Goal: Information Seeking & Learning: Check status

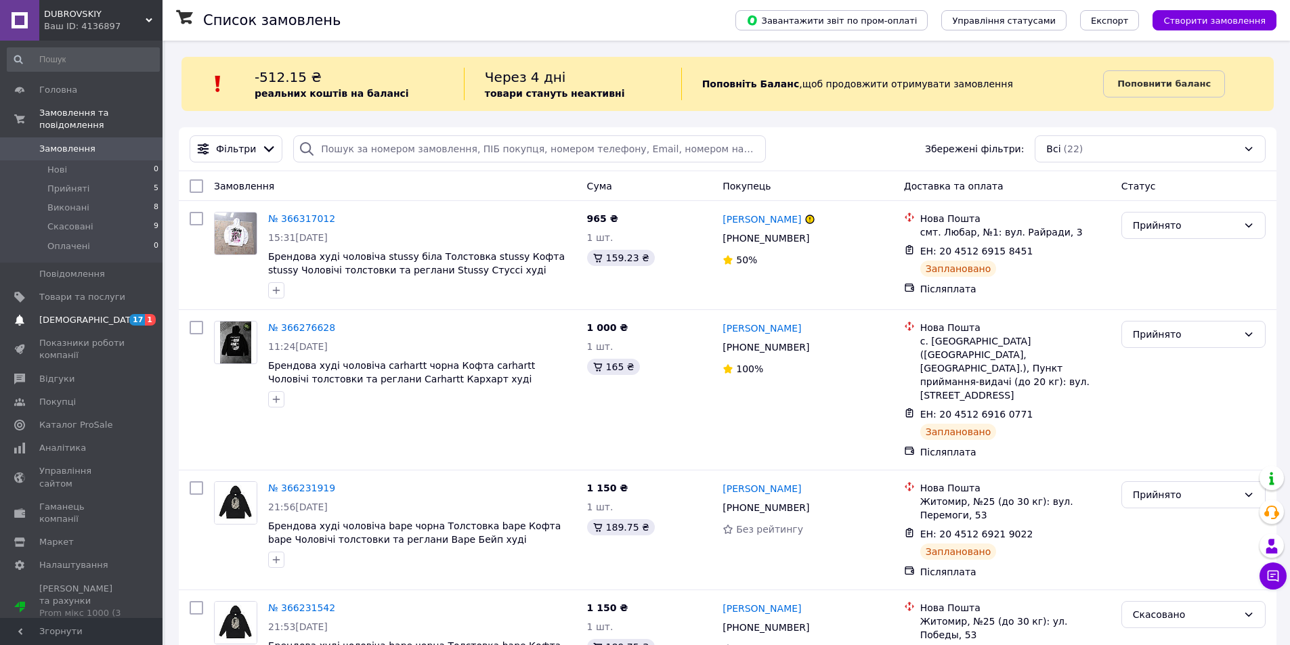
click at [79, 314] on span "[DEMOGRAPHIC_DATA]" at bounding box center [89, 320] width 100 height 12
click at [79, 442] on span "Аналітика" at bounding box center [62, 448] width 47 height 12
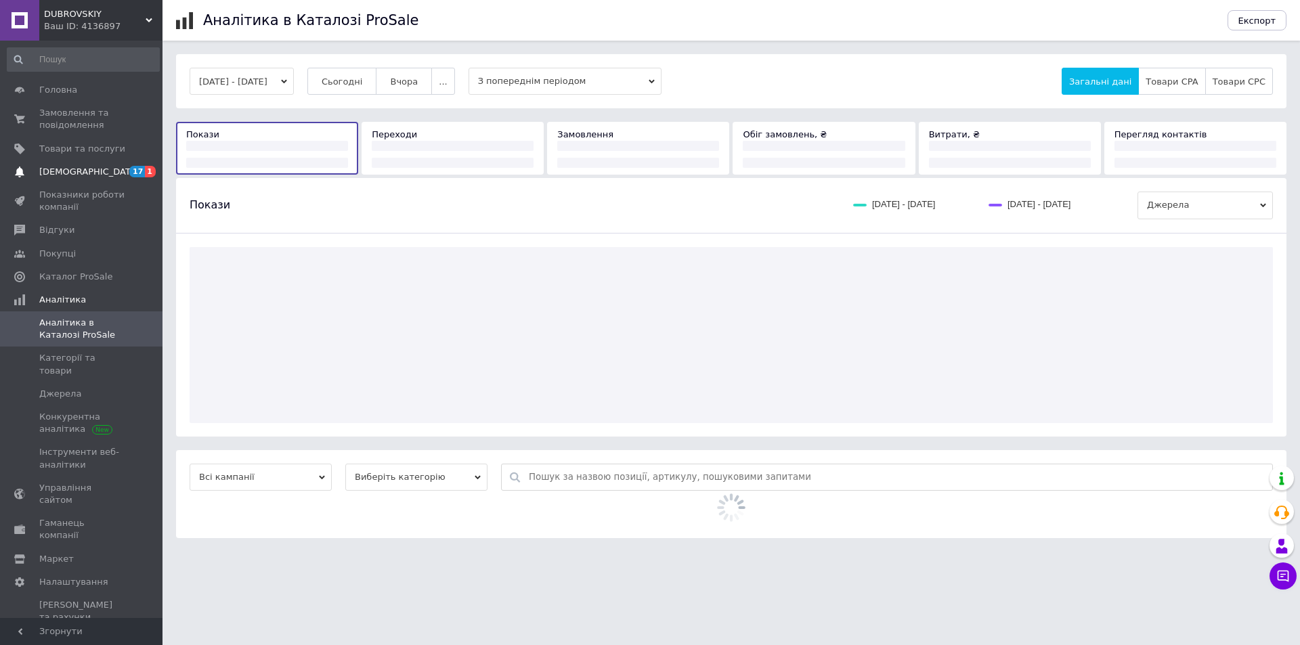
click at [103, 170] on span "[DEMOGRAPHIC_DATA]" at bounding box center [82, 172] width 86 height 12
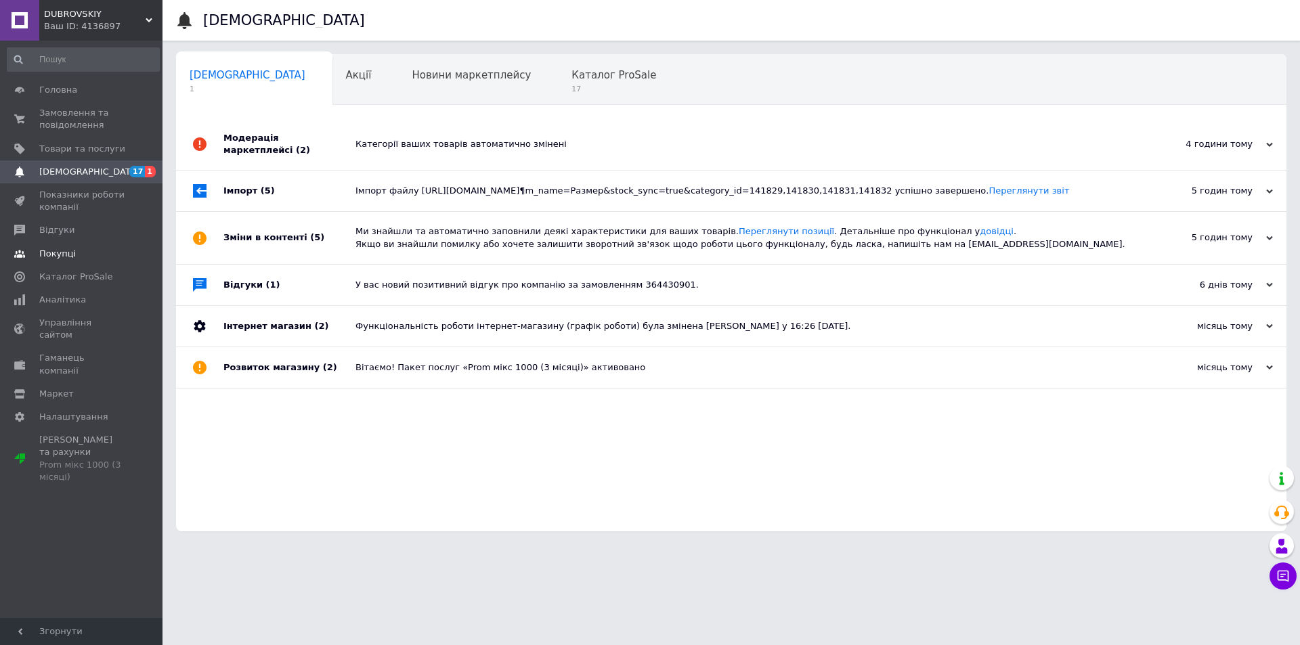
click at [98, 245] on link "Покупці" at bounding box center [83, 253] width 167 height 23
drag, startPoint x: 98, startPoint y: 245, endPoint x: 96, endPoint y: 237, distance: 8.4
click at [98, 245] on link "Покупці" at bounding box center [83, 253] width 167 height 23
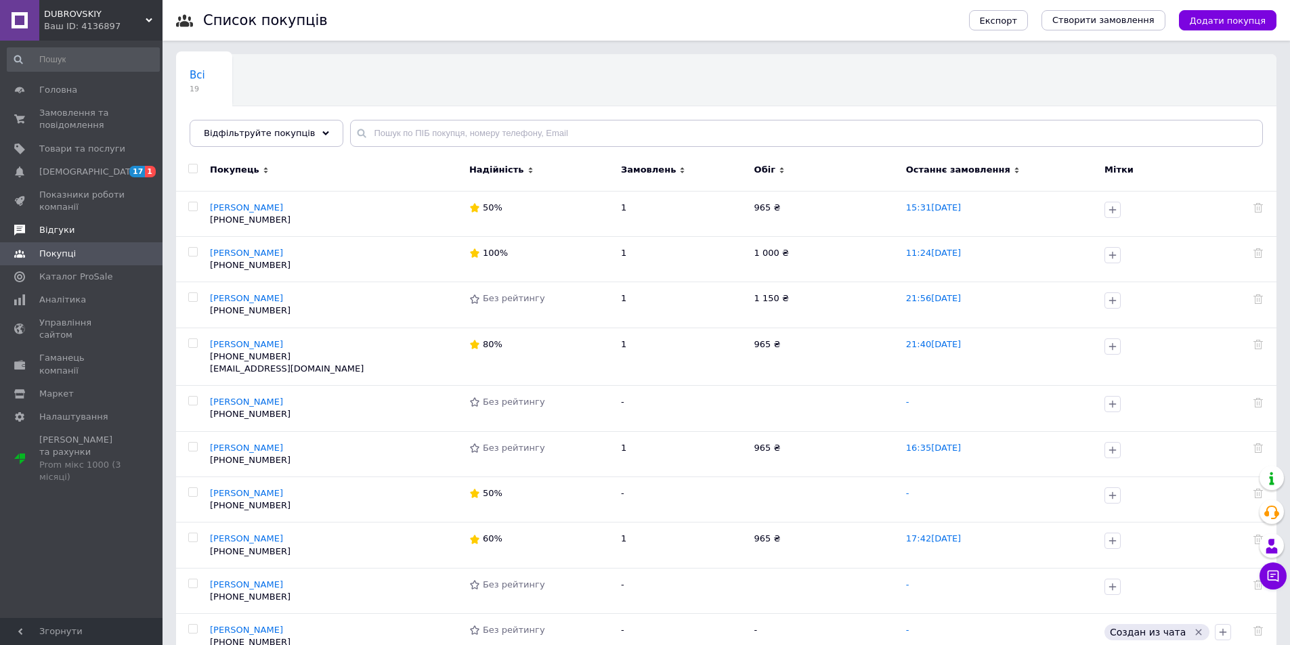
click at [95, 228] on span "Відгуки" at bounding box center [82, 230] width 86 height 12
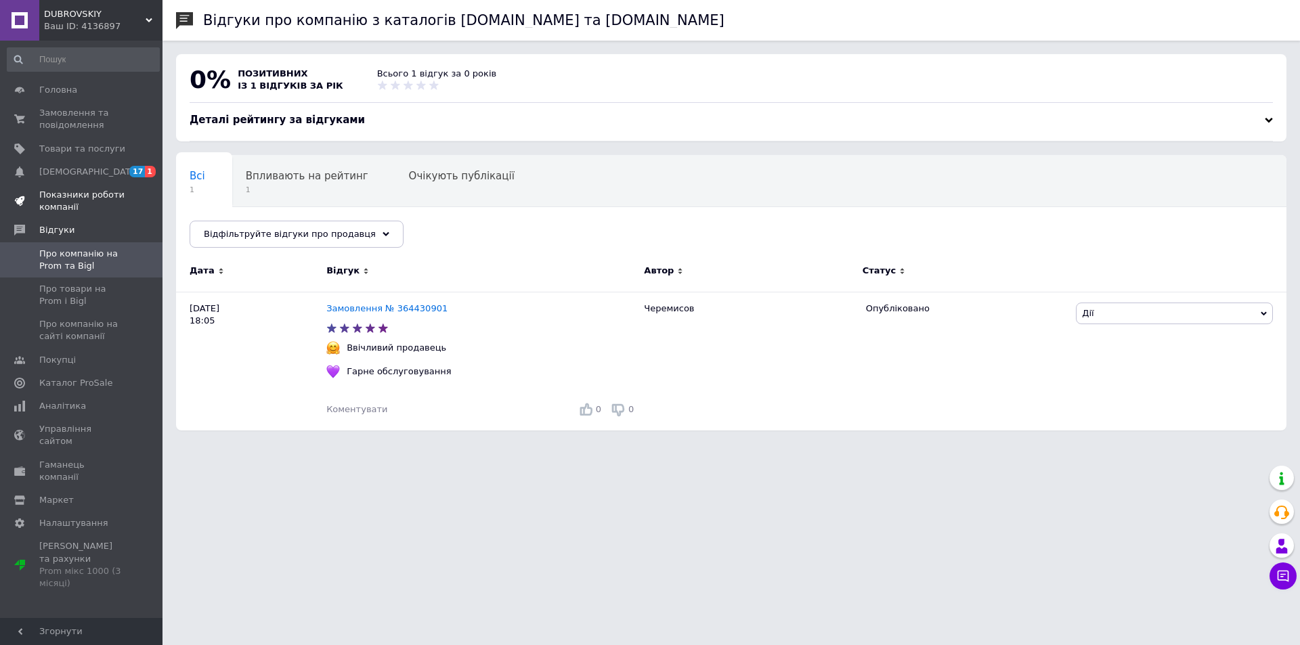
click at [100, 204] on span "Показники роботи компанії" at bounding box center [82, 201] width 86 height 24
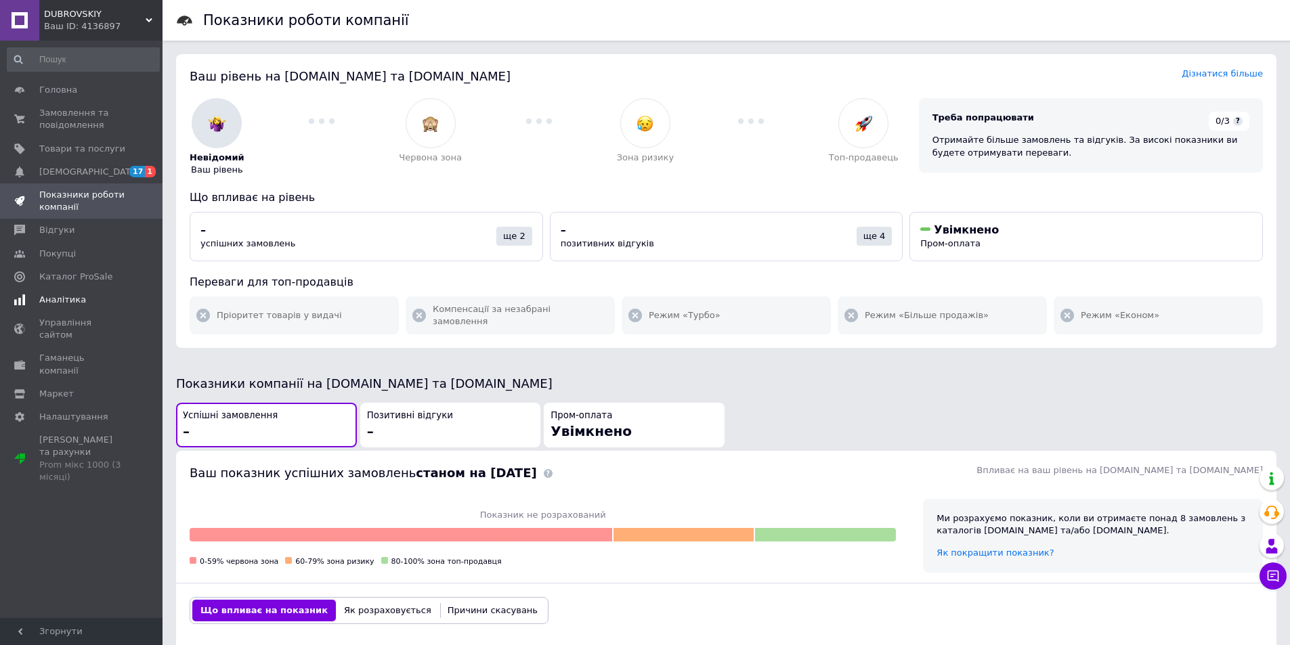
click at [114, 303] on span "Аналітика" at bounding box center [82, 300] width 86 height 12
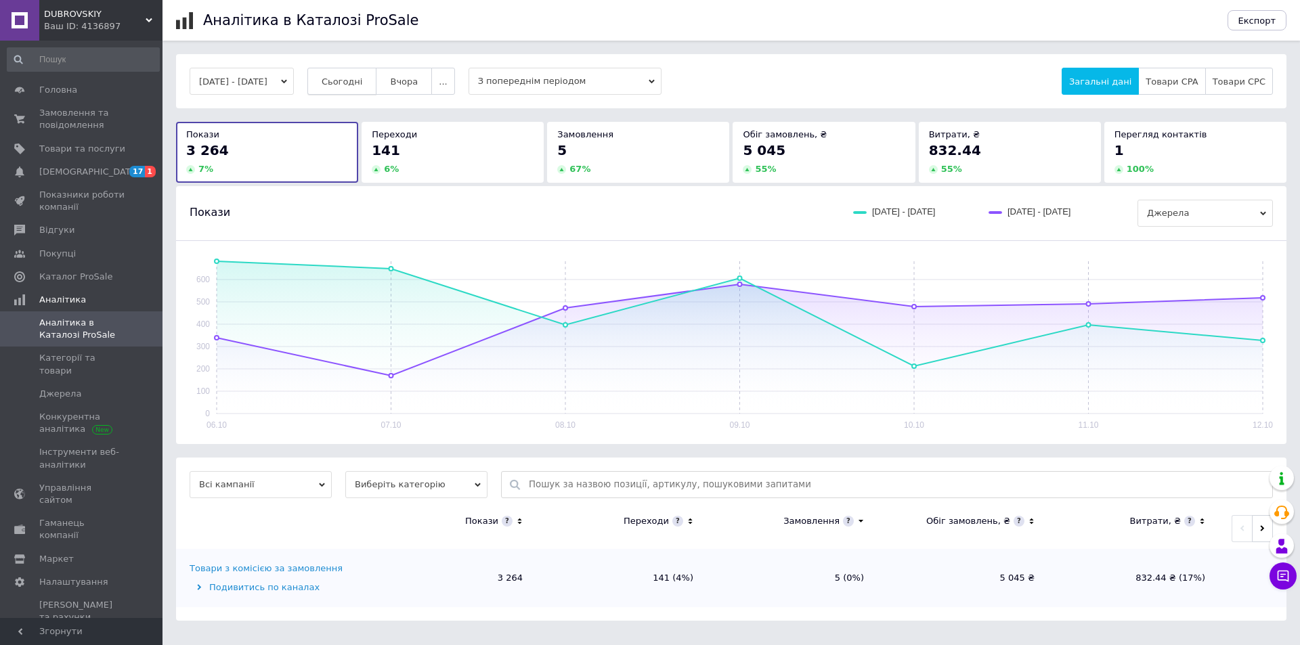
click at [363, 83] on span "Сьогодні" at bounding box center [342, 82] width 41 height 10
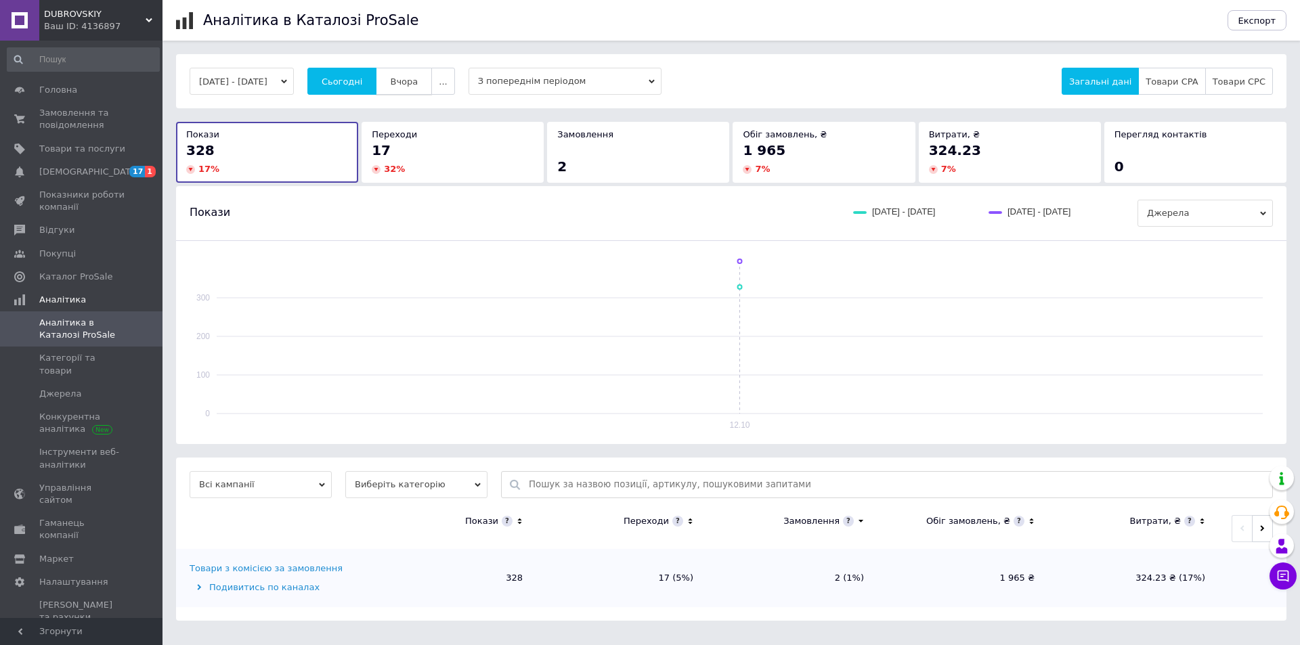
click at [422, 87] on button "Вчора" at bounding box center [404, 81] width 56 height 27
click at [363, 77] on span "Сьогодні" at bounding box center [342, 82] width 41 height 10
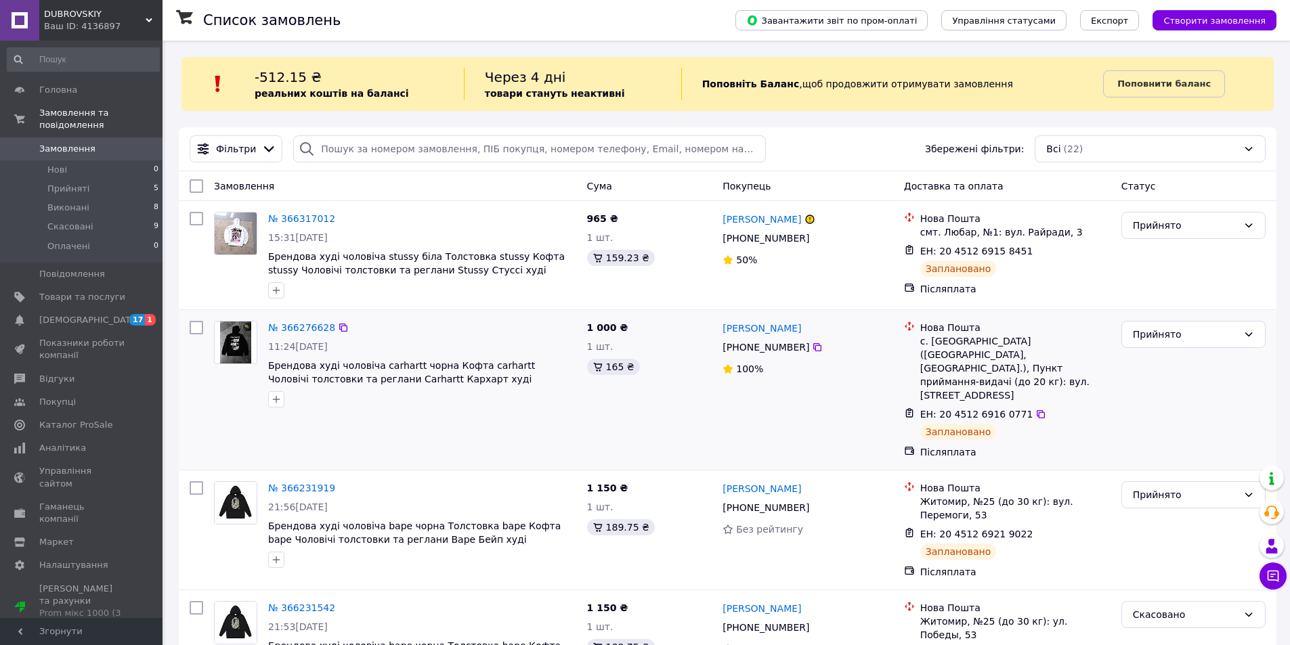
click at [470, 432] on div "№ 366276628 11:24, 12.10.2025 Брендова худі чоловіча carhartt чорна Кофта carha…" at bounding box center [395, 390] width 373 height 149
